Goal: Task Accomplishment & Management: Use online tool/utility

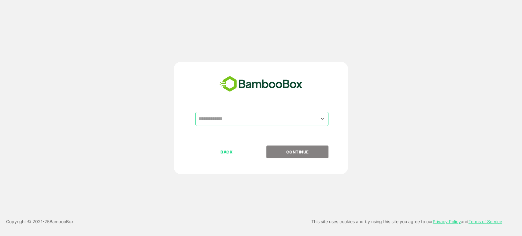
click at [277, 120] on input "text" at bounding box center [261, 119] width 130 height 12
type input "*"
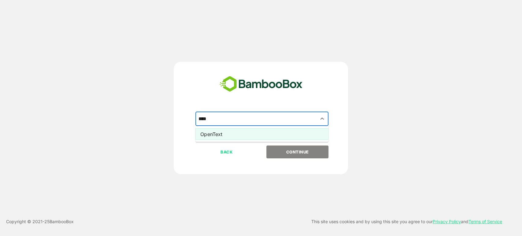
click at [228, 133] on li "OpenText" at bounding box center [261, 133] width 133 height 11
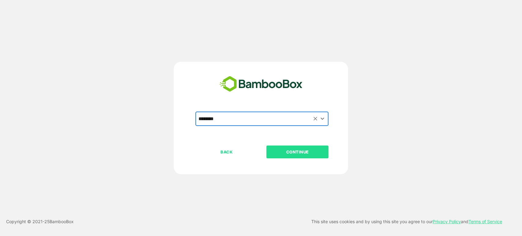
type input "********"
click at [291, 155] on p "CONTINUE" at bounding box center [297, 151] width 61 height 7
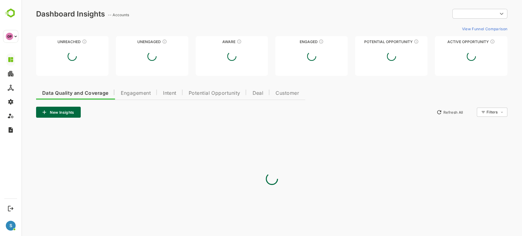
type input "**********"
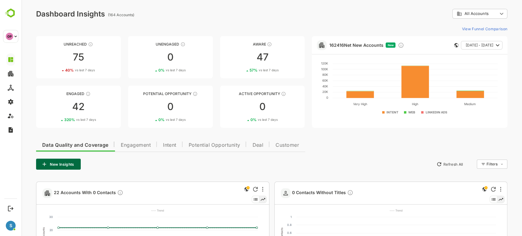
click at [73, 163] on button "New Insights" at bounding box center [58, 164] width 45 height 11
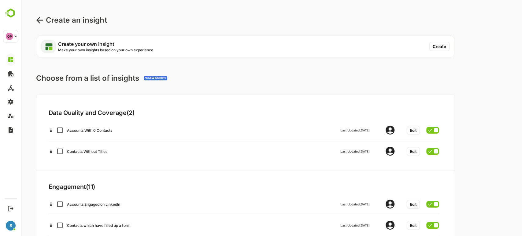
click at [435, 48] on button "Create" at bounding box center [439, 46] width 20 height 9
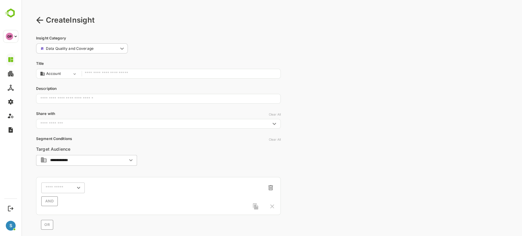
click at [148, 76] on input "text" at bounding box center [181, 74] width 192 height 8
type input "**********"
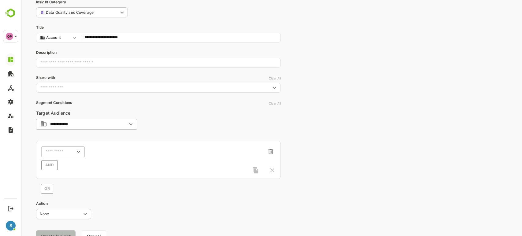
scroll to position [37, 0]
click at [64, 149] on input "text" at bounding box center [55, 151] width 19 height 5
type input "******"
click at [71, 177] on p "Activity Type" at bounding box center [60, 175] width 23 height 5
click at [103, 153] on input "text" at bounding box center [100, 151] width 16 height 5
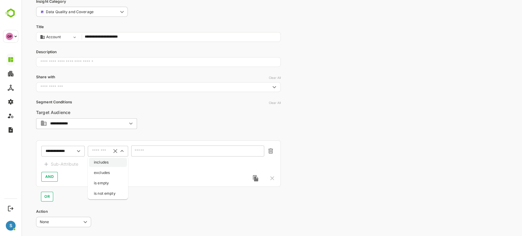
click at [106, 158] on li "includes" at bounding box center [108, 162] width 38 height 9
type input "********"
click at [144, 152] on input "text" at bounding box center [193, 151] width 117 height 5
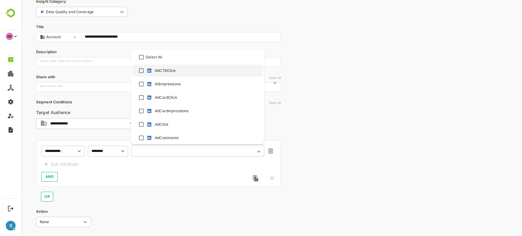
click at [165, 69] on div "AdCTAClick" at bounding box center [165, 70] width 21 height 5
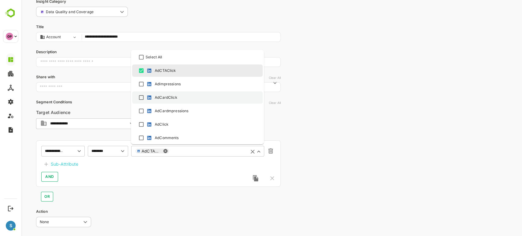
click at [176, 92] on li "AdCardClick" at bounding box center [197, 97] width 130 height 12
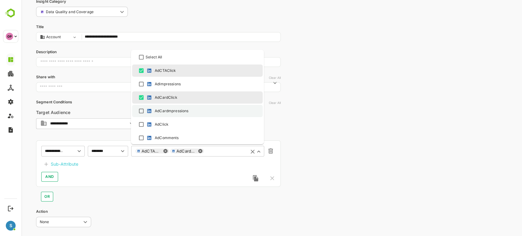
click at [178, 108] on div "AdCardmpressions" at bounding box center [172, 110] width 34 height 5
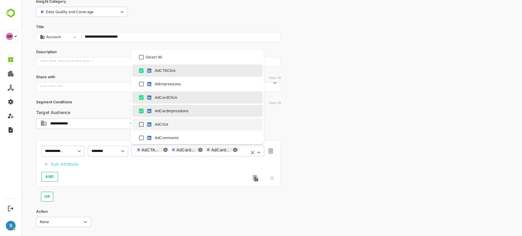
click at [178, 124] on div "AdClick" at bounding box center [196, 124] width 119 height 7
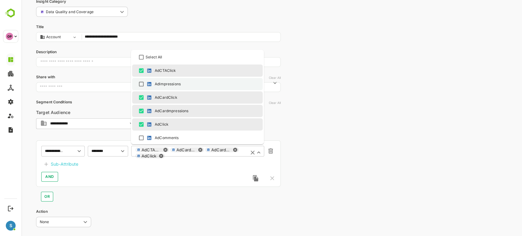
click at [165, 81] on div "AdImpressions" at bounding box center [168, 83] width 26 height 5
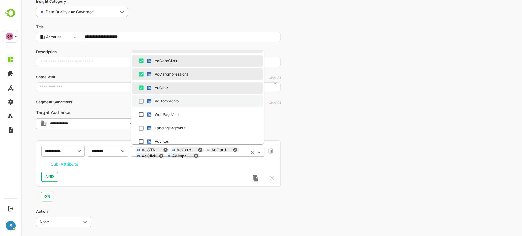
click at [169, 101] on div "AdComments" at bounding box center [167, 100] width 24 height 5
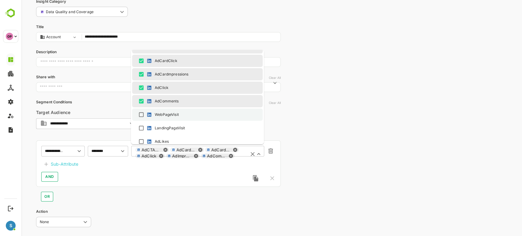
click at [173, 112] on div "WebPageVisit" at bounding box center [167, 114] width 24 height 5
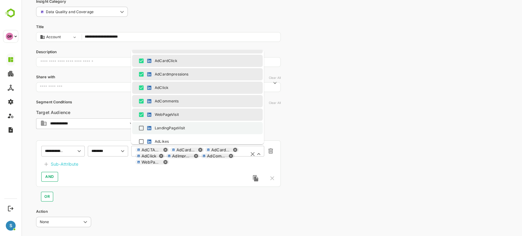
click at [177, 127] on div "LandingPageVisit" at bounding box center [170, 127] width 30 height 5
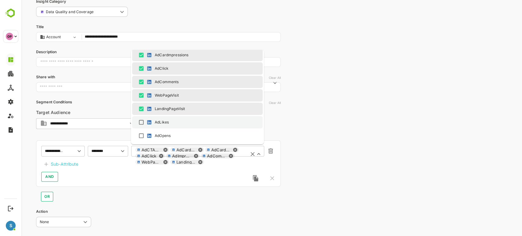
click at [167, 125] on div "AdLikes" at bounding box center [162, 121] width 14 height 5
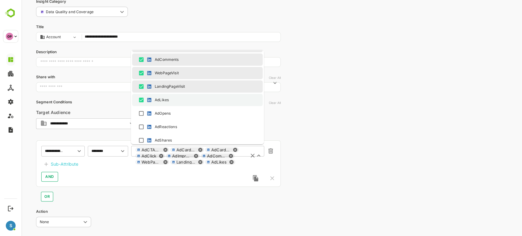
scroll to position [79, 0]
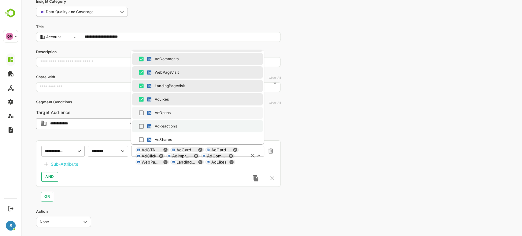
drag, startPoint x: 162, startPoint y: 113, endPoint x: 167, endPoint y: 122, distance: 10.1
click at [167, 122] on ul "Select All AdCTAClick AdImpressions AdCardClick AdCardmpressions AdClick AdComm…" at bounding box center [197, 97] width 133 height 94
click at [167, 122] on li "AdReactions" at bounding box center [197, 126] width 130 height 12
click at [154, 112] on div "AdOpens" at bounding box center [157, 113] width 25 height 6
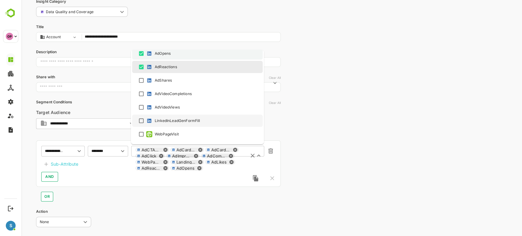
scroll to position [138, 0]
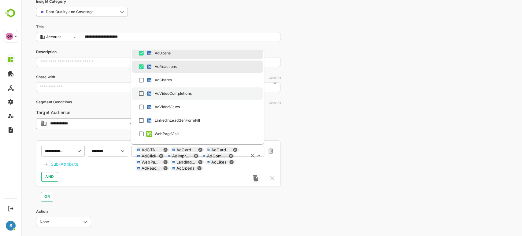
click at [155, 90] on div "AdVideoCompletions" at bounding box center [168, 93] width 46 height 6
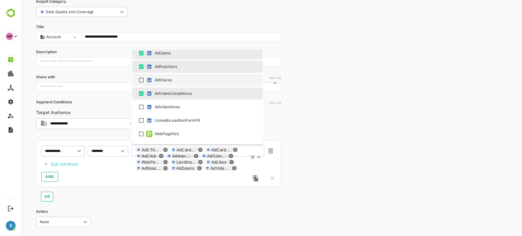
click at [152, 79] on img at bounding box center [149, 80] width 6 height 6
click at [164, 107] on div "AdVideoViews" at bounding box center [167, 106] width 25 height 5
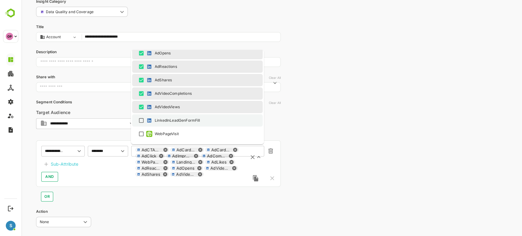
click at [172, 124] on div "LinkedInLeadGenFormFill" at bounding box center [196, 120] width 119 height 7
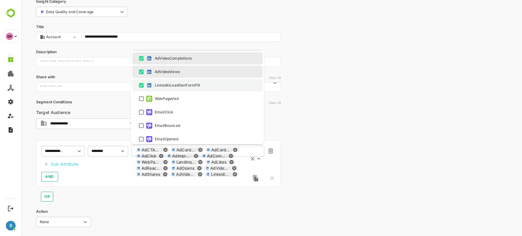
scroll to position [174, 0]
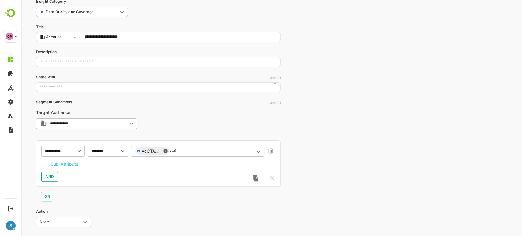
click at [154, 202] on div "**********" at bounding box center [158, 127] width 244 height 257
click at [70, 165] on div "Sub-Attribute" at bounding box center [64, 163] width 27 height 7
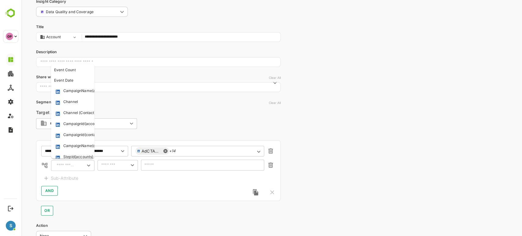
click at [70, 166] on input "text" at bounding box center [66, 165] width 22 height 7
click at [73, 80] on div "Event Date" at bounding box center [71, 80] width 34 height 5
type input "**********"
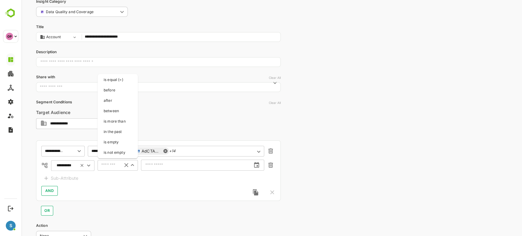
click at [112, 166] on input "text" at bounding box center [108, 164] width 19 height 7
click at [116, 101] on li "after" at bounding box center [118, 100] width 38 height 9
type input "*****"
click at [180, 163] on input "text" at bounding box center [196, 165] width 110 height 16
click at [257, 165] on icon "change date" at bounding box center [256, 165] width 7 height 7
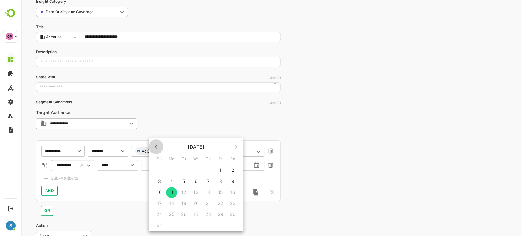
click at [156, 147] on icon "button" at bounding box center [155, 146] width 7 height 7
click at [182, 192] on p "15" at bounding box center [183, 192] width 4 height 6
type input "**********"
click at [148, 190] on div "AND" at bounding box center [158, 191] width 234 height 10
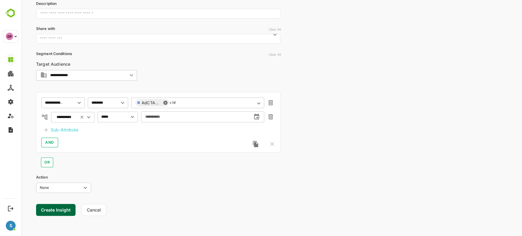
click at [60, 212] on button "Create Insight" at bounding box center [55, 210] width 39 height 12
click at [115, 215] on link "View" at bounding box center [113, 216] width 13 height 7
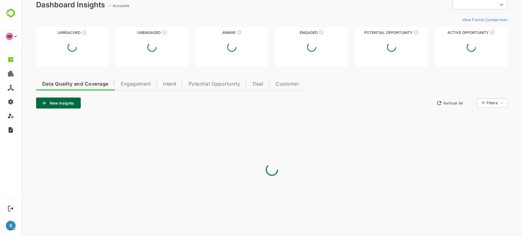
type input "**********"
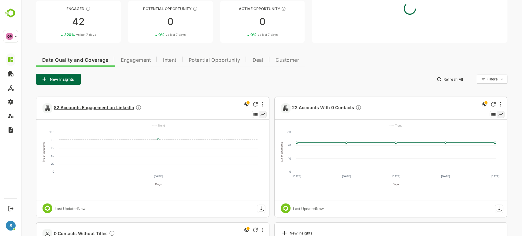
click at [108, 110] on span "82 Accounts Engagement on LinkedIn" at bounding box center [98, 107] width 88 height 7
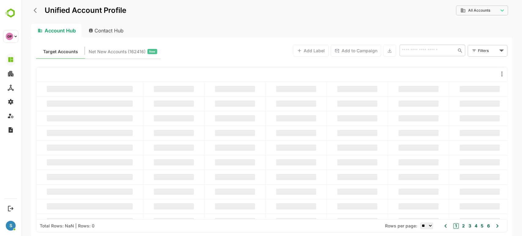
scroll to position [0, 0]
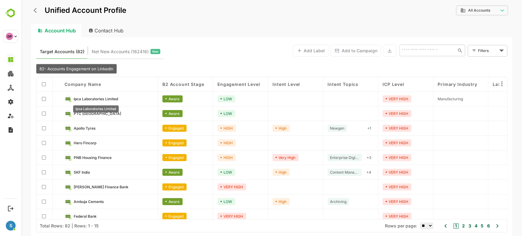
click at [95, 100] on span "Ipca Laboratories Limited" at bounding box center [96, 99] width 44 height 5
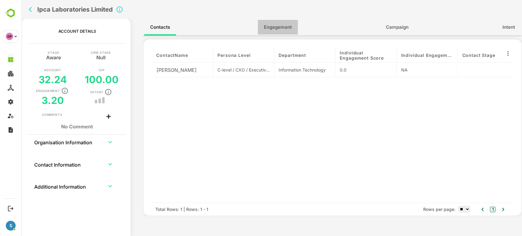
click at [286, 29] on span "Engagement" at bounding box center [278, 27] width 28 height 8
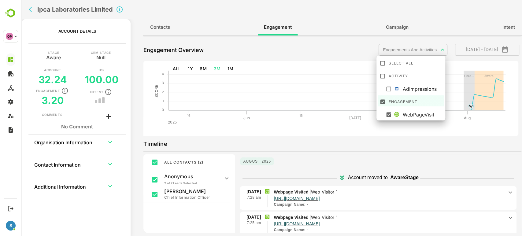
click at [412, 45] on body "**********" at bounding box center [271, 118] width 500 height 236
click at [411, 82] on li "AdImpressions" at bounding box center [410, 87] width 66 height 11
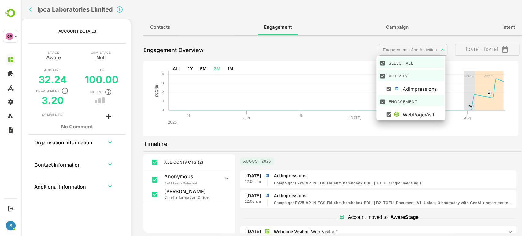
click at [299, 135] on div at bounding box center [271, 118] width 500 height 236
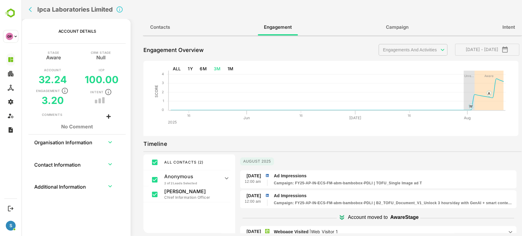
click at [31, 9] on icon "back" at bounding box center [32, 9] width 6 height 6
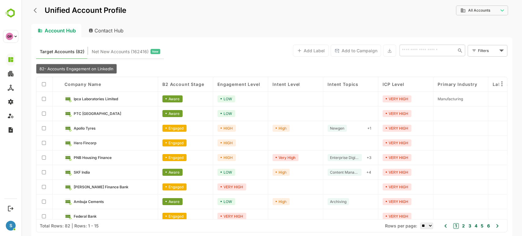
click at [35, 14] on button "back" at bounding box center [36, 10] width 9 height 9
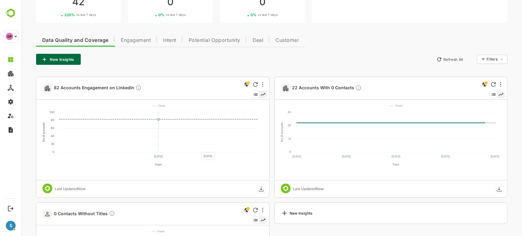
scroll to position [107, 0]
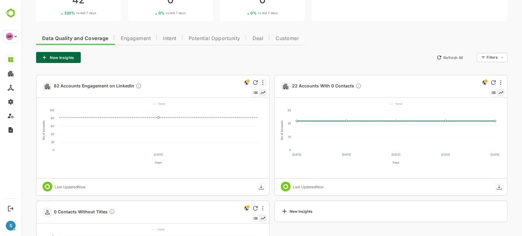
click at [261, 82] on div at bounding box center [262, 82] width 7 height 7
click at [230, 105] on li "Edit" at bounding box center [243, 103] width 41 height 11
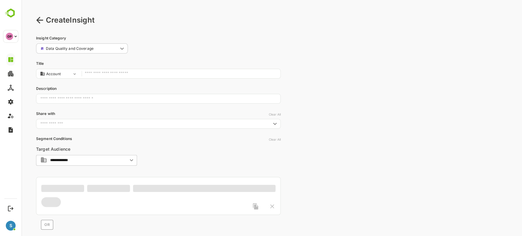
type input "**********"
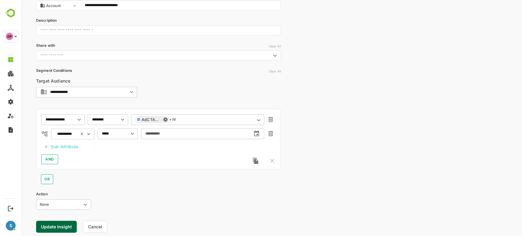
scroll to position [69, 0]
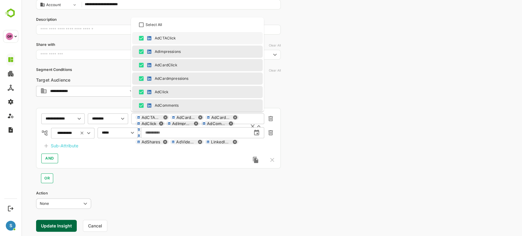
click at [202, 119] on div "AdCTAClick AdCardClick AdCardmpressions AdClick AdImpressions AdComments WebPag…" at bounding box center [197, 132] width 133 height 39
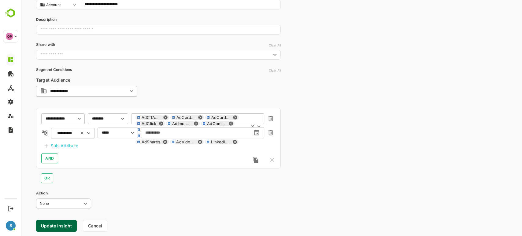
click at [198, 146] on input "text" at bounding box center [189, 147] width 109 height 5
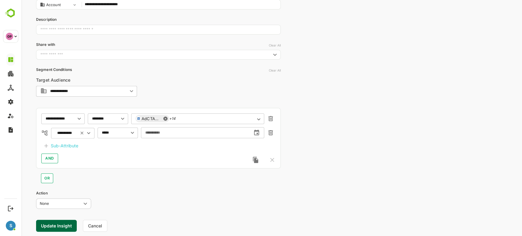
click at [200, 165] on div "**********" at bounding box center [158, 138] width 244 height 60
click at [156, 156] on div "AND" at bounding box center [158, 158] width 234 height 10
click at [192, 119] on div "AdCTAClick +14 ​" at bounding box center [197, 118] width 133 height 11
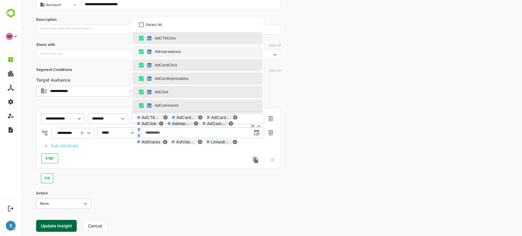
click at [190, 51] on div "AdImpressions" at bounding box center [196, 51] width 119 height 7
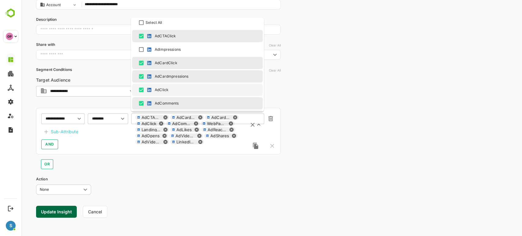
scroll to position [2, 0]
click at [178, 74] on div "AdCardmpressions" at bounding box center [172, 75] width 34 height 5
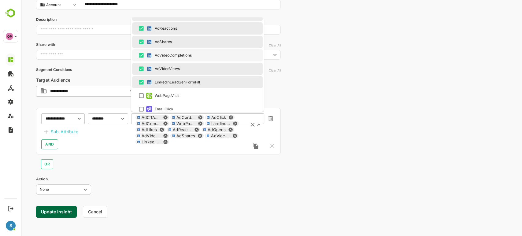
scroll to position [145, 0]
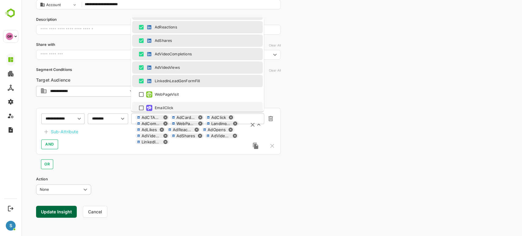
click at [196, 159] on div "OR" at bounding box center [158, 161] width 244 height 15
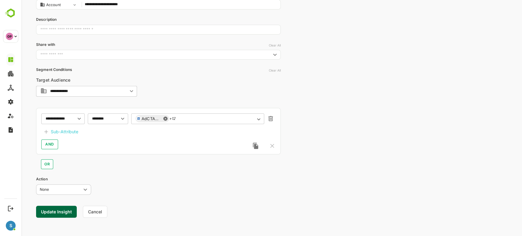
click at [61, 129] on div "Sub-Attribute" at bounding box center [64, 131] width 27 height 7
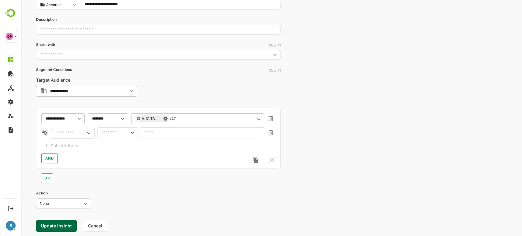
click at [68, 132] on input "text" at bounding box center [67, 133] width 21 height 5
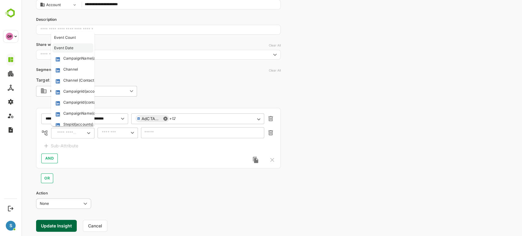
click at [73, 48] on div "Event Date" at bounding box center [71, 47] width 34 height 5
type input "**********"
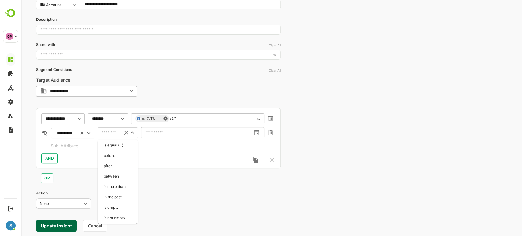
click at [116, 131] on input "text" at bounding box center [110, 132] width 16 height 5
click at [118, 192] on li "in the past" at bounding box center [118, 196] width 38 height 9
type input "**********"
click at [155, 133] on body "**********" at bounding box center [271, 92] width 500 height 322
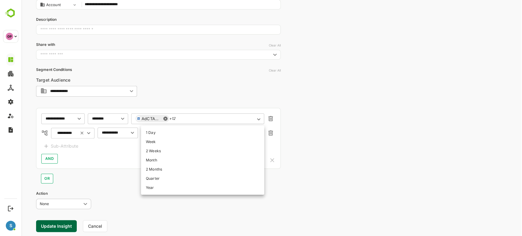
click at [163, 148] on li "2 Weeks" at bounding box center [202, 150] width 123 height 9
type input "*******"
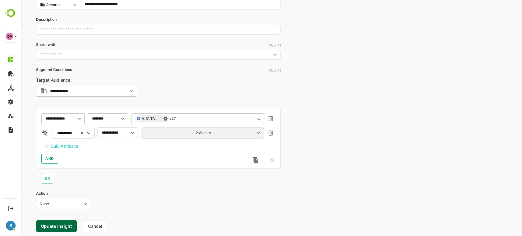
scroll to position [85, 0]
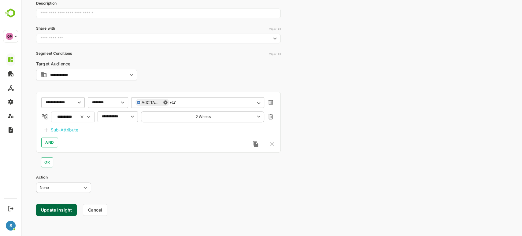
click at [59, 209] on button "Update Insight" at bounding box center [56, 210] width 41 height 12
click at [112, 217] on link "View" at bounding box center [110, 216] width 13 height 7
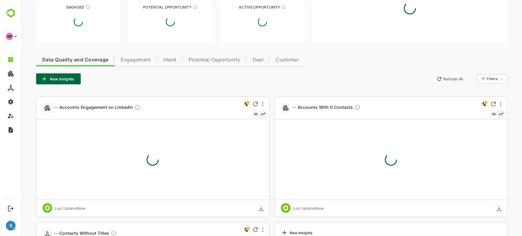
type input "**********"
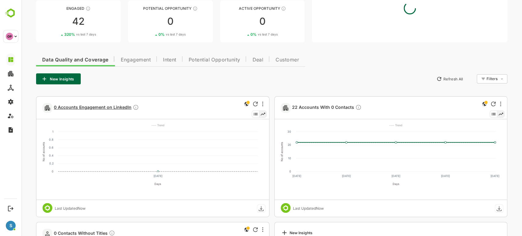
click at [92, 109] on span "0 Accounts Engagement on LinkedIn" at bounding box center [96, 107] width 85 height 7
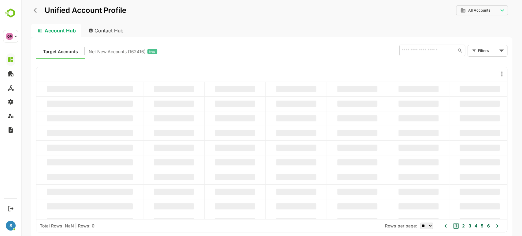
scroll to position [0, 0]
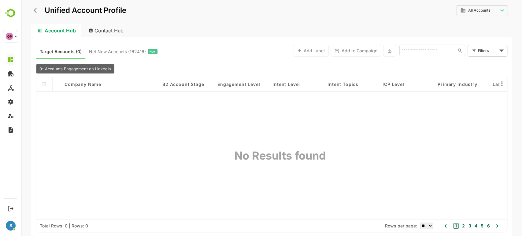
click at [37, 9] on icon "back" at bounding box center [37, 10] width 6 height 6
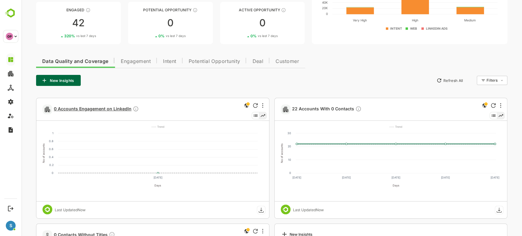
scroll to position [84, 0]
